Goal: Task Accomplishment & Management: Use online tool/utility

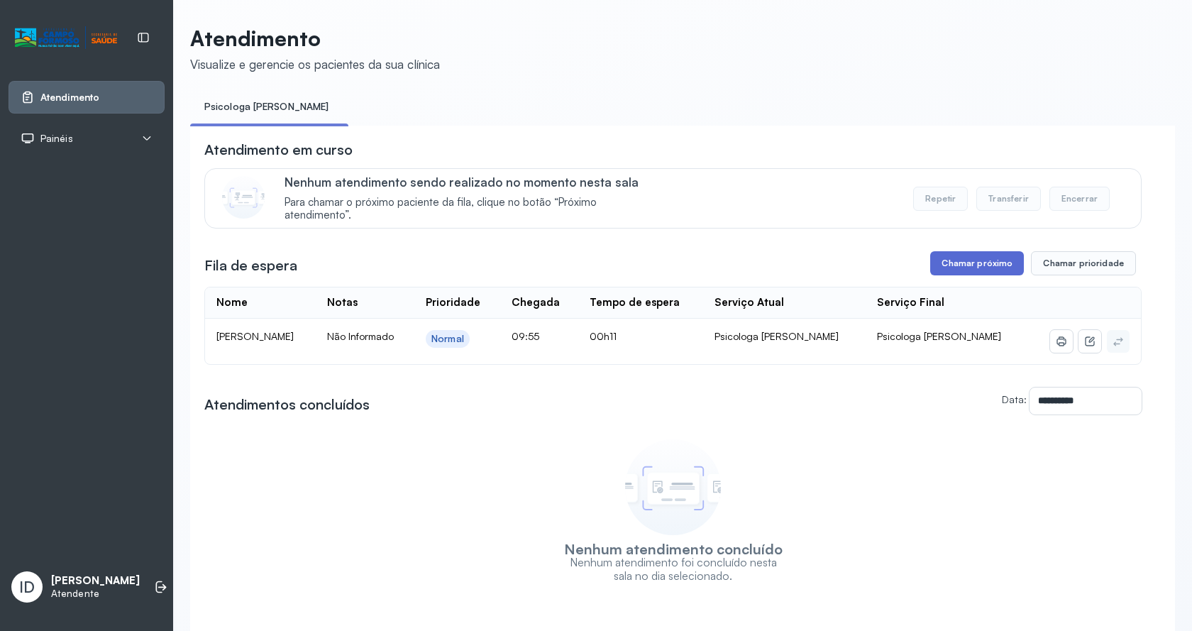
click at [991, 263] on button "Chamar próximo" at bounding box center [977, 263] width 94 height 24
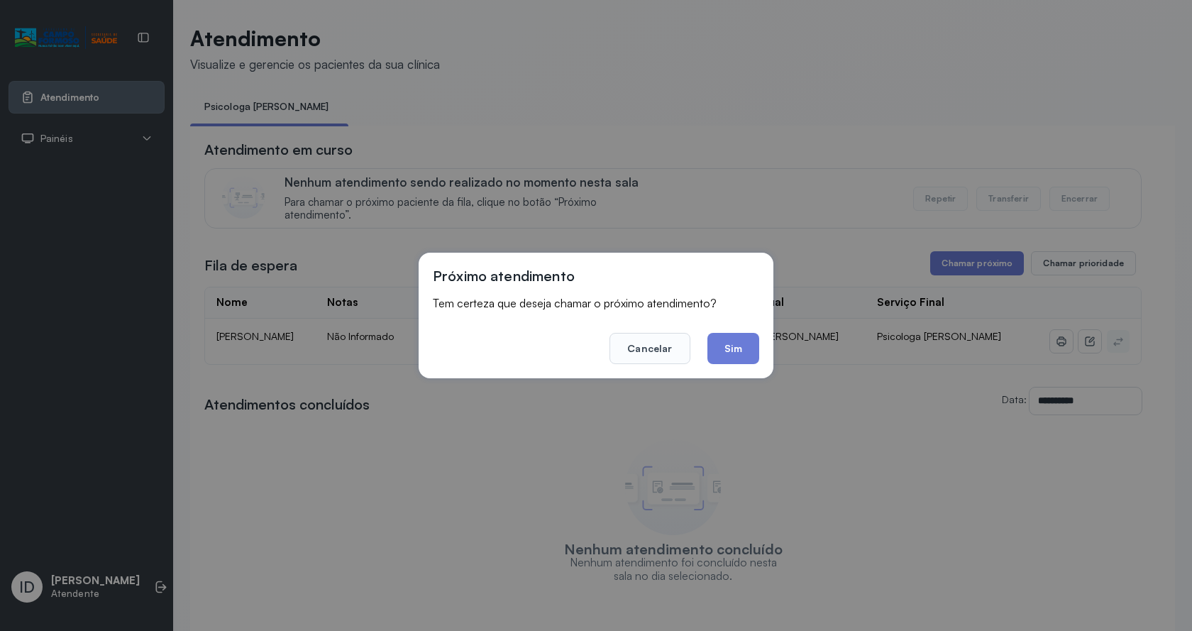
click at [764, 353] on div "Próximo atendimento Tem certeza que deseja chamar o próximo atendimento? Cancel…" at bounding box center [596, 316] width 355 height 126
click at [750, 346] on button "Sim" at bounding box center [733, 348] width 52 height 31
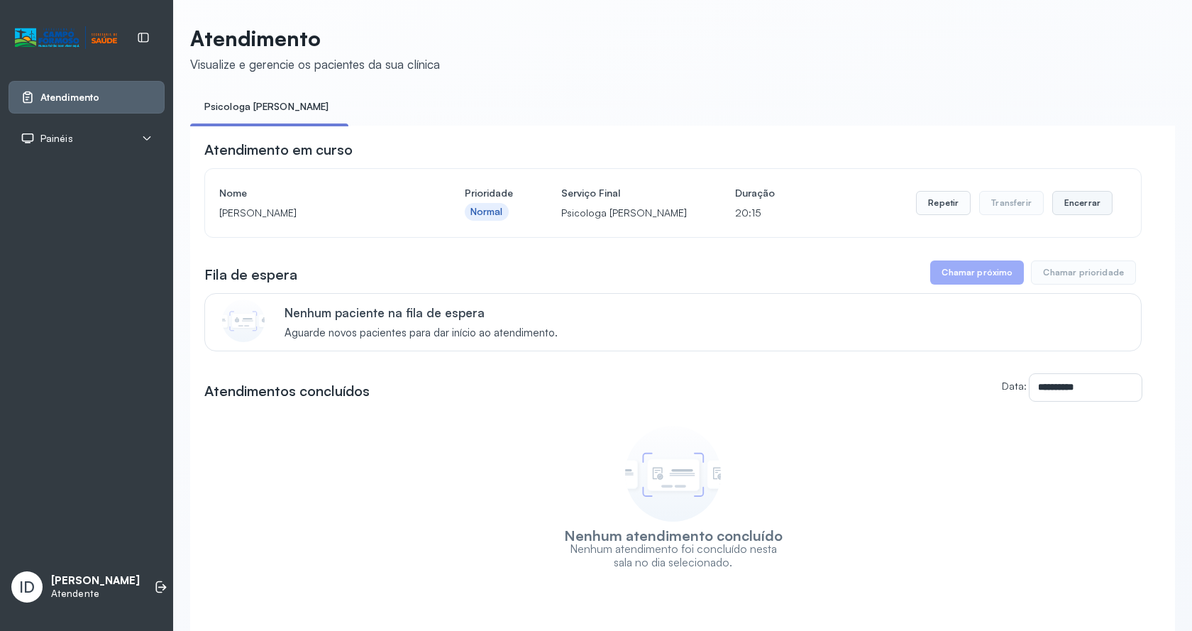
click at [1088, 214] on button "Encerrar" at bounding box center [1082, 203] width 60 height 24
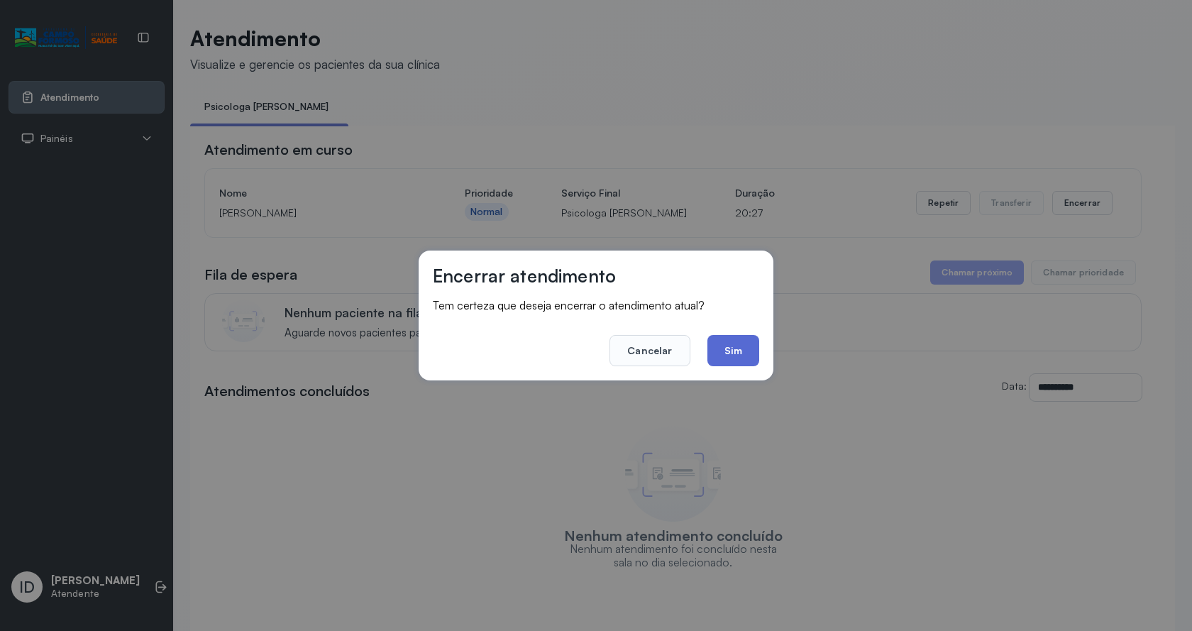
click at [734, 355] on button "Sim" at bounding box center [733, 350] width 52 height 31
